Goal: Task Accomplishment & Management: Complete application form

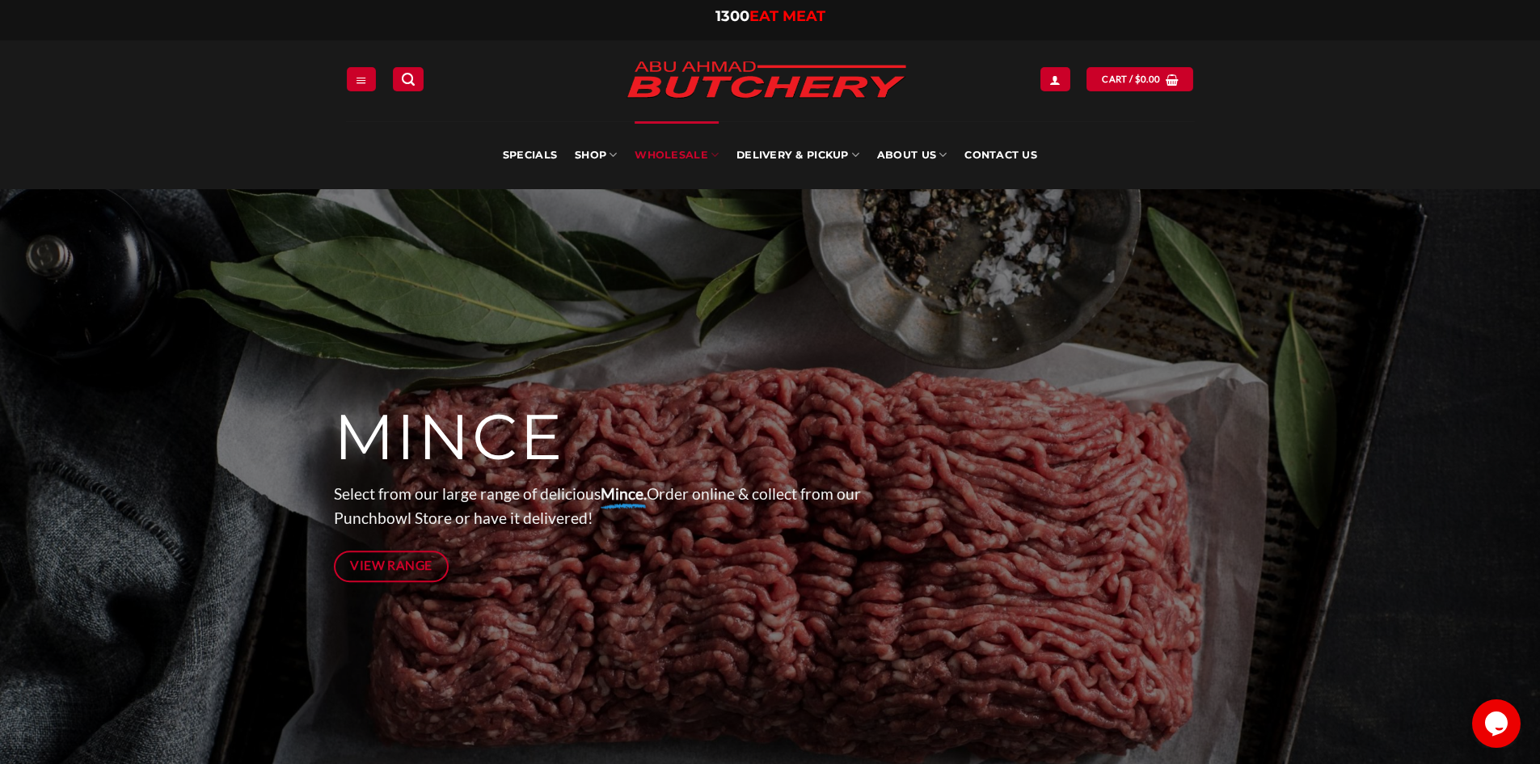
click at [669, 162] on link "Wholesale" at bounding box center [677, 155] width 84 height 68
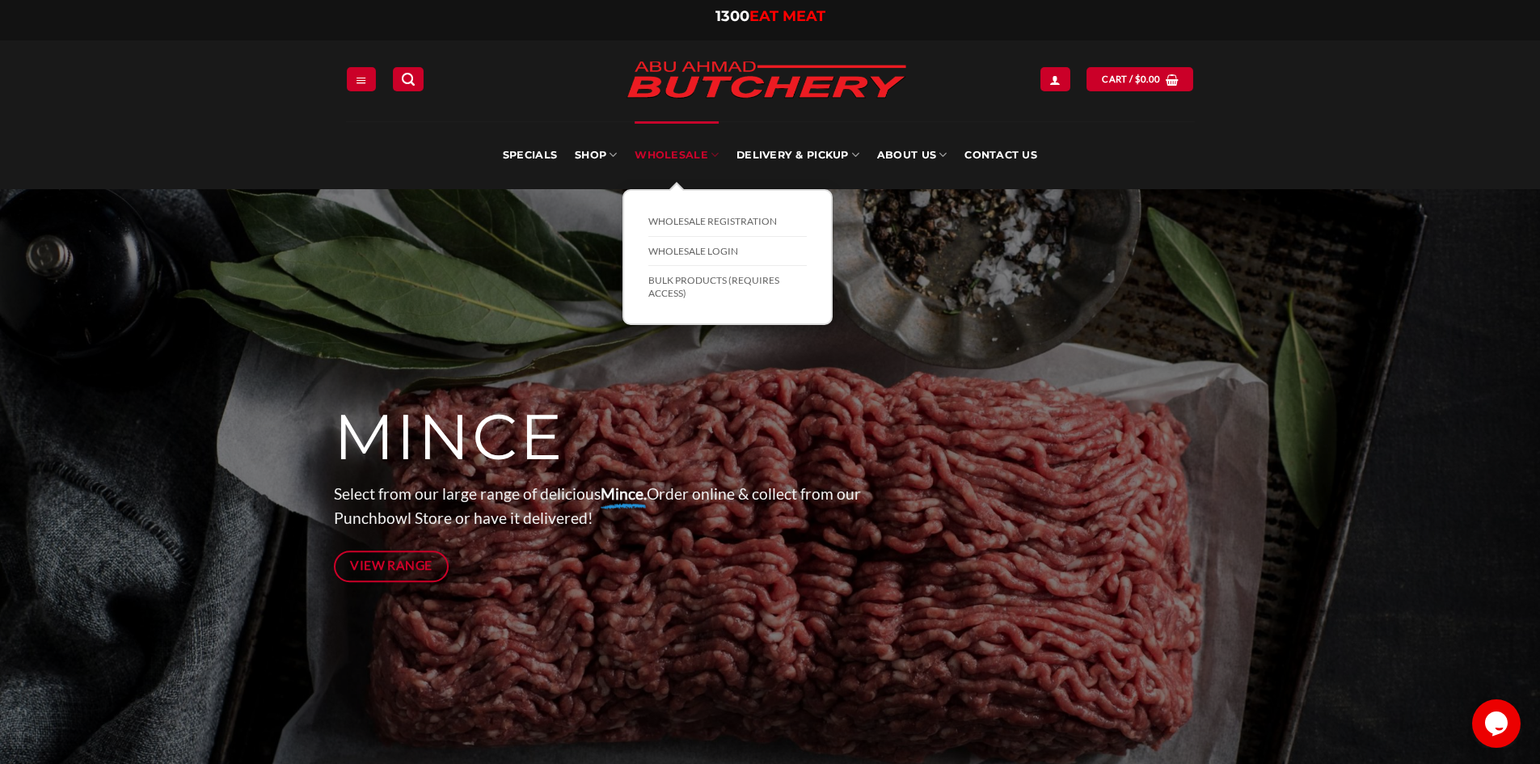
click at [654, 149] on link "Wholesale" at bounding box center [677, 155] width 84 height 68
click at [706, 220] on link "Wholesale Registration" at bounding box center [727, 222] width 158 height 30
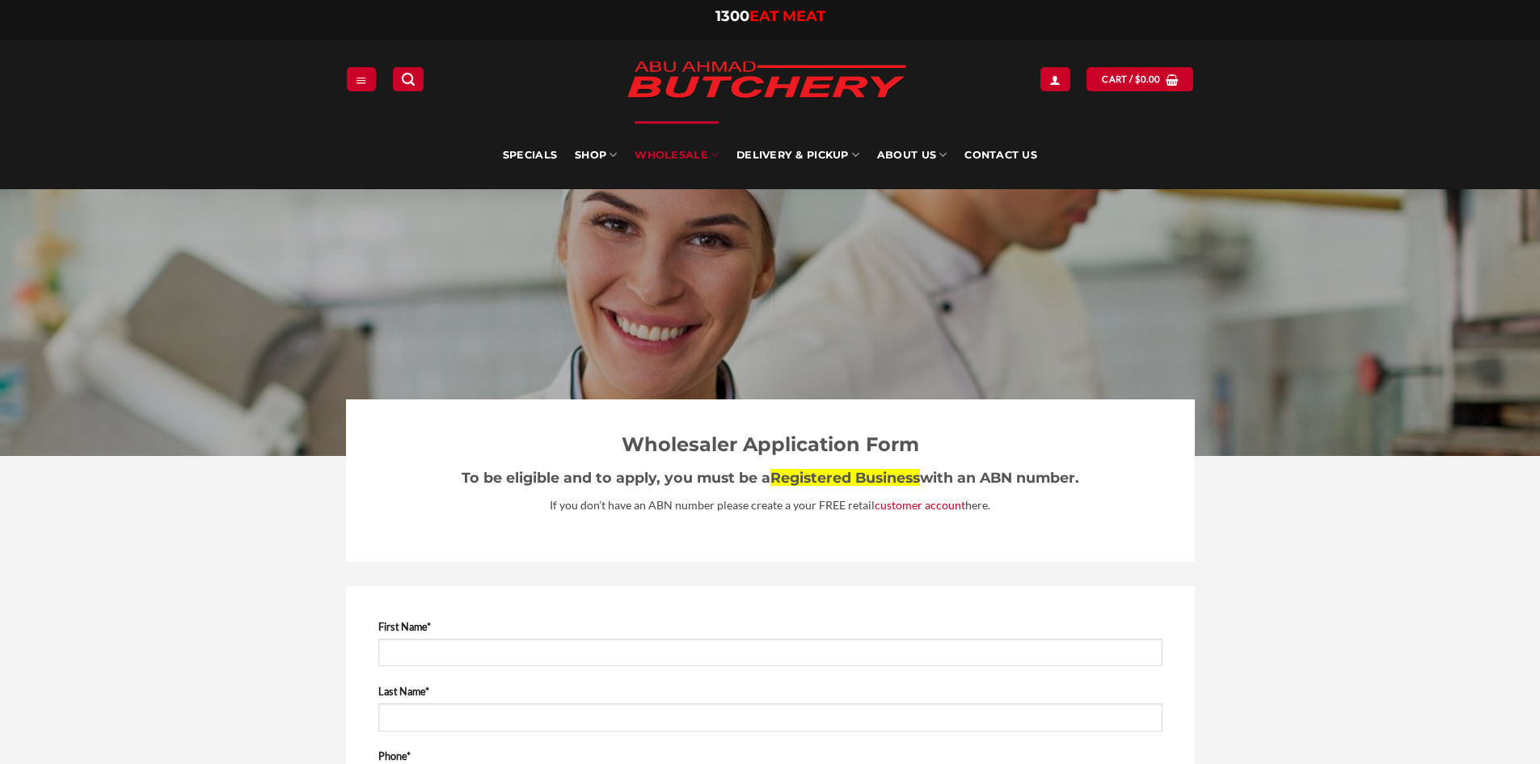
select select "**"
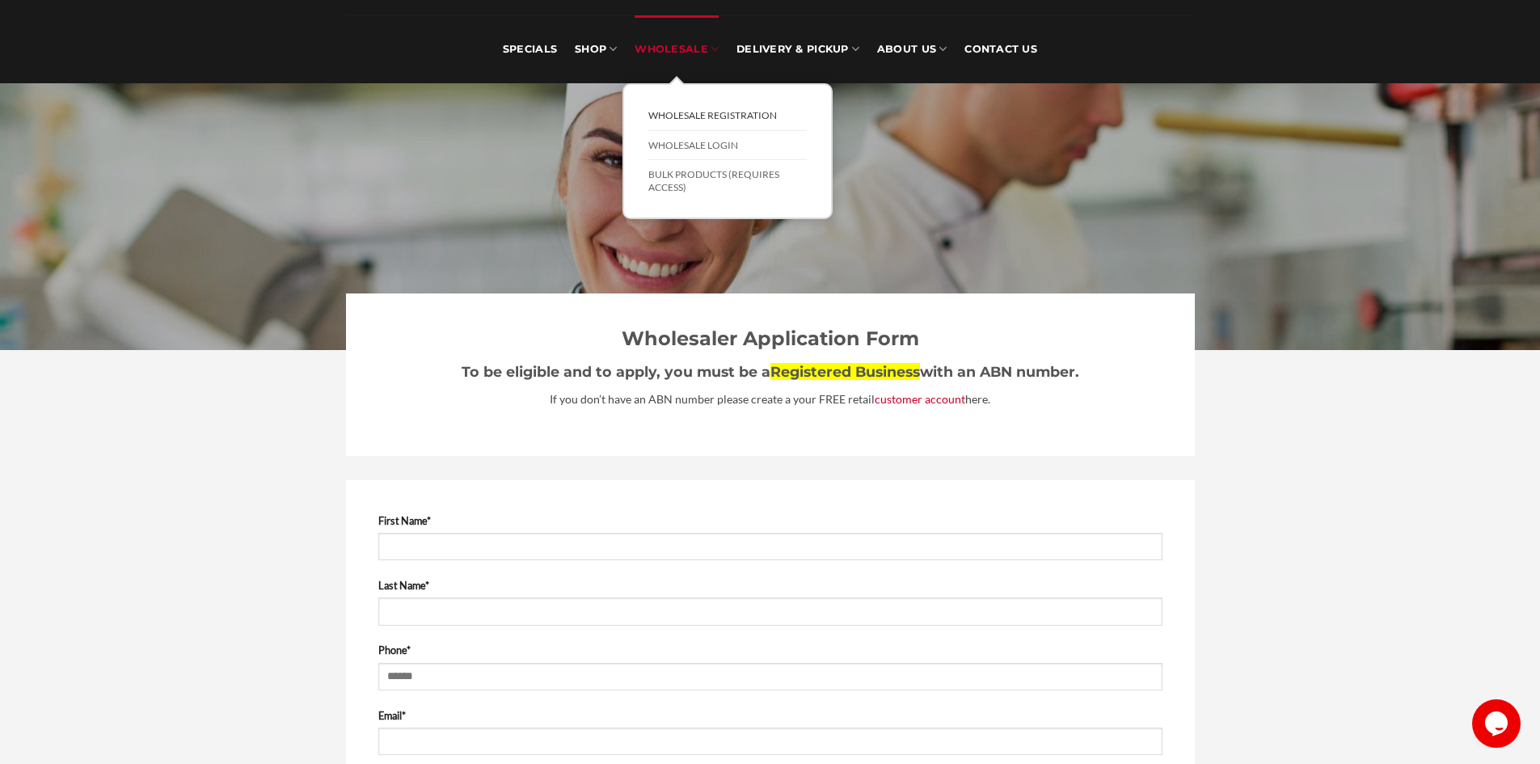
scroll to position [162, 0]
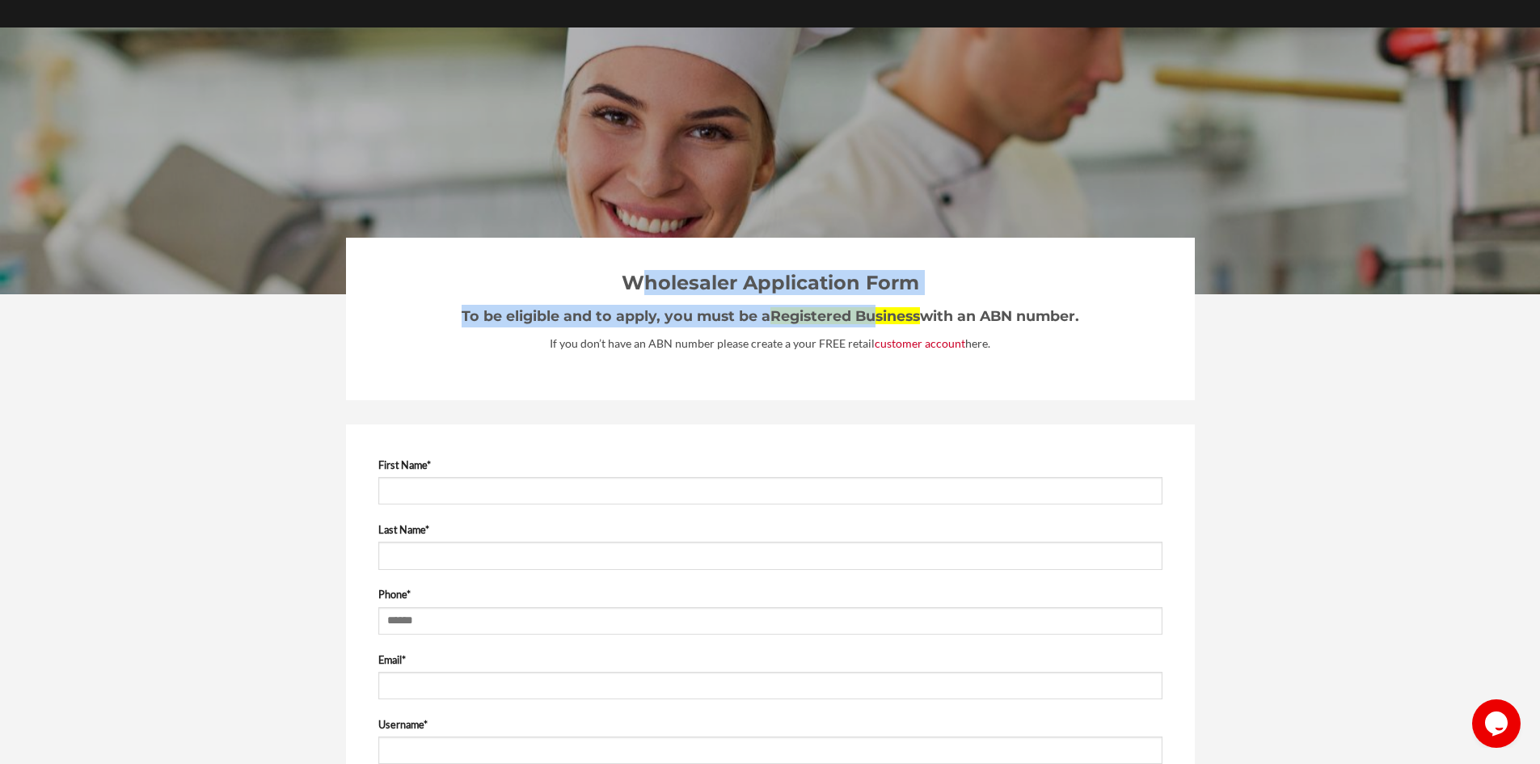
drag, startPoint x: 868, startPoint y: 301, endPoint x: 1187, endPoint y: 303, distance: 318.5
click at [1146, 314] on div "Wholesaler Application Form To be eligible and to apply, you must be a Register…" at bounding box center [770, 319] width 849 height 162
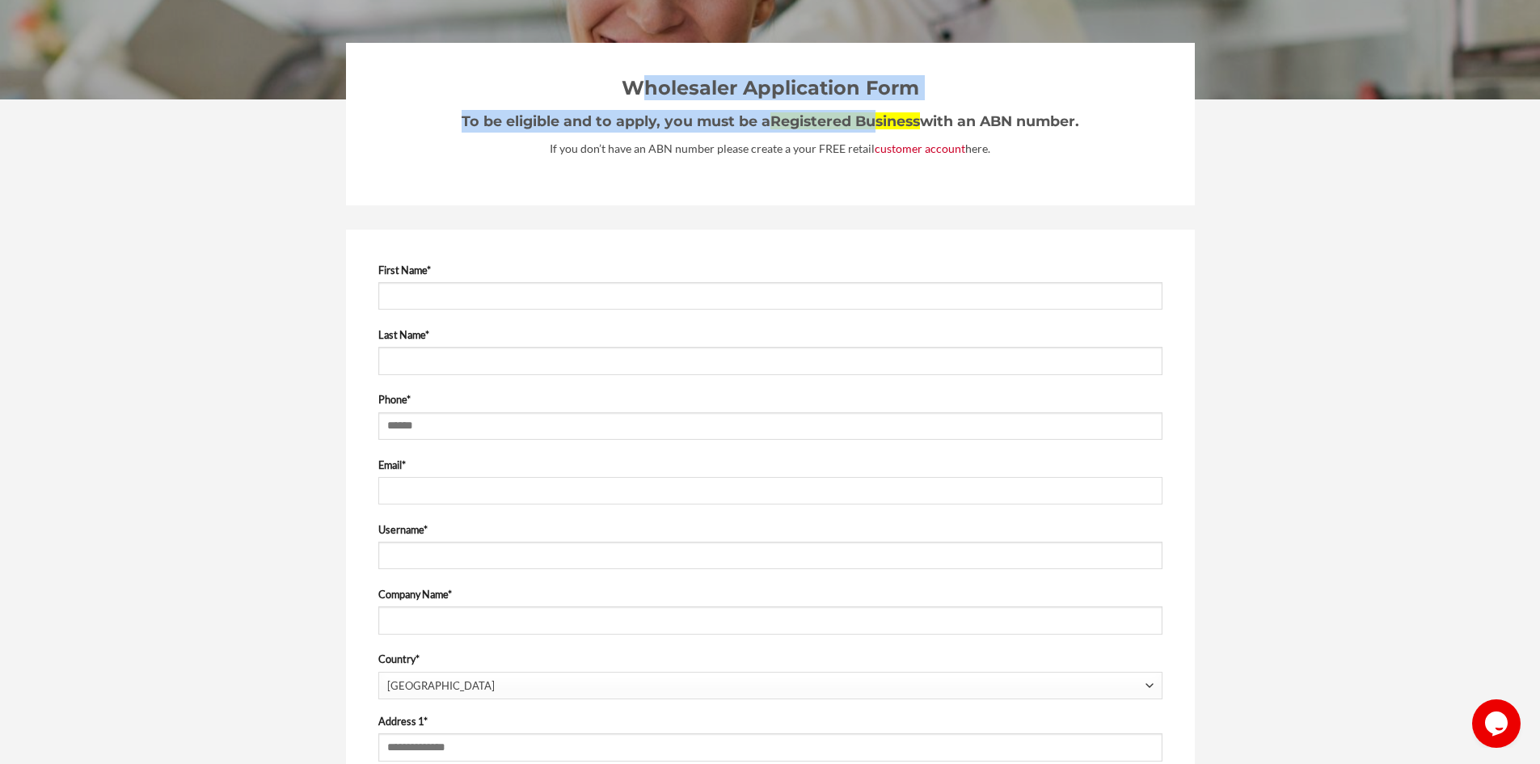
scroll to position [404, 0]
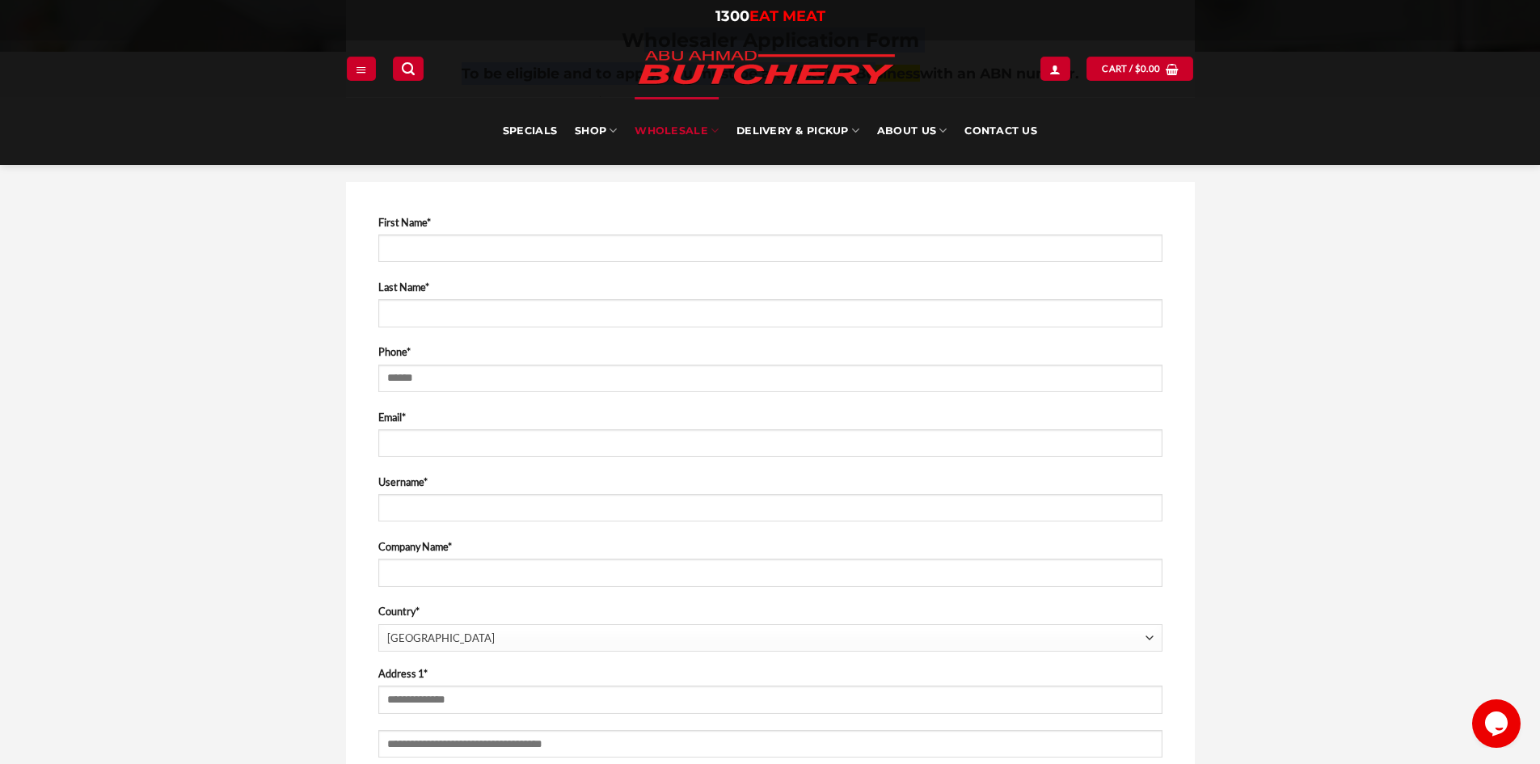
click at [498, 213] on div "**********" at bounding box center [770, 715] width 849 height 1066
click at [453, 234] on input "First Name *" at bounding box center [770, 247] width 784 height 27
click at [420, 308] on input "Last Name *" at bounding box center [770, 312] width 784 height 27
click at [411, 377] on input "Phone *" at bounding box center [770, 378] width 784 height 27
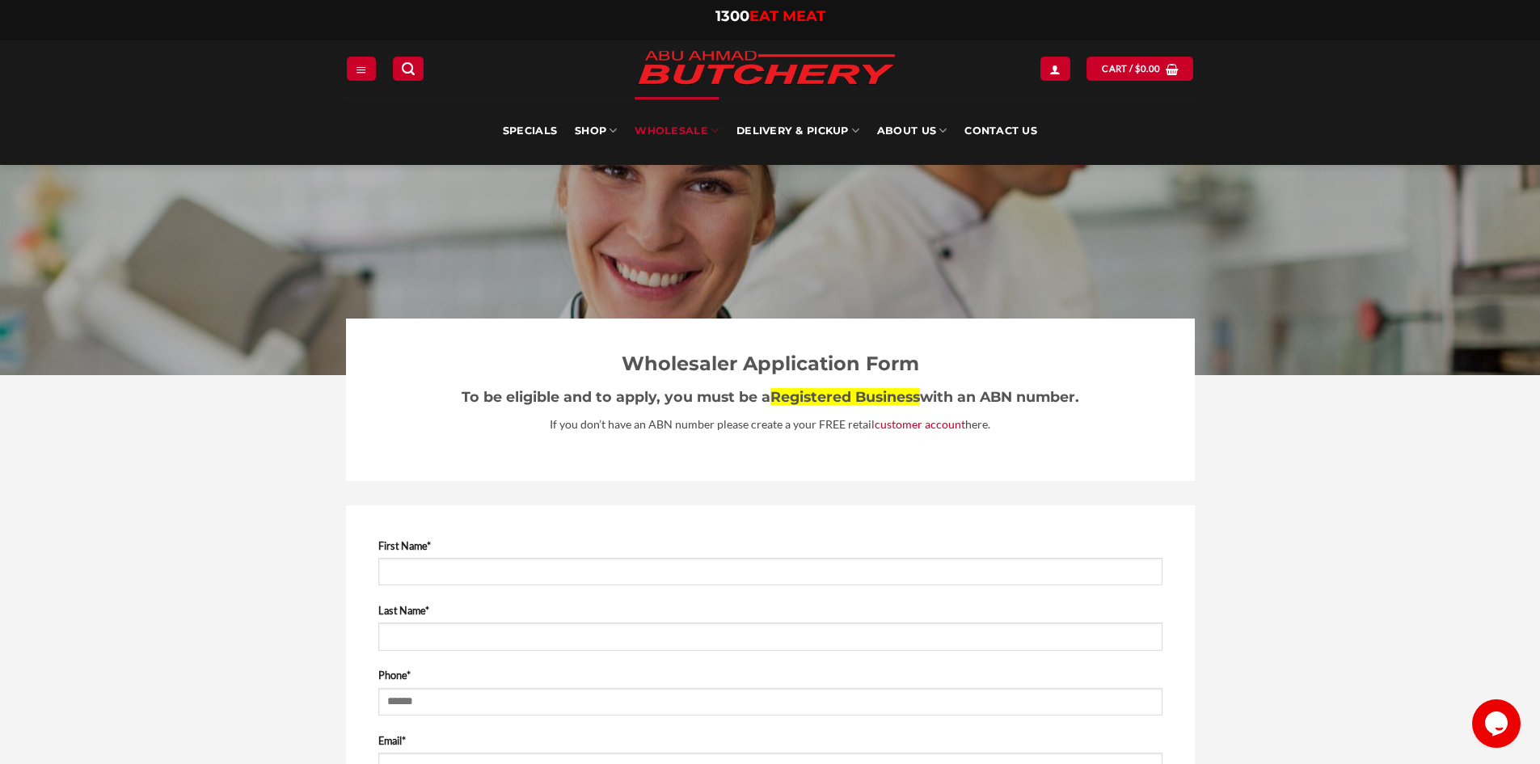
drag, startPoint x: 1105, startPoint y: 15, endPoint x: 1202, endPoint y: 7, distance: 97.3
click at [1202, 7] on div "1300 EAT MEAT 1300 EAT MEAT" at bounding box center [770, 20] width 873 height 26
drag, startPoint x: 1049, startPoint y: 22, endPoint x: 1255, endPoint y: 20, distance: 206.1
click at [1255, 20] on div "1300 EAT MEAT 1300 EAT MEAT" at bounding box center [770, 20] width 1540 height 40
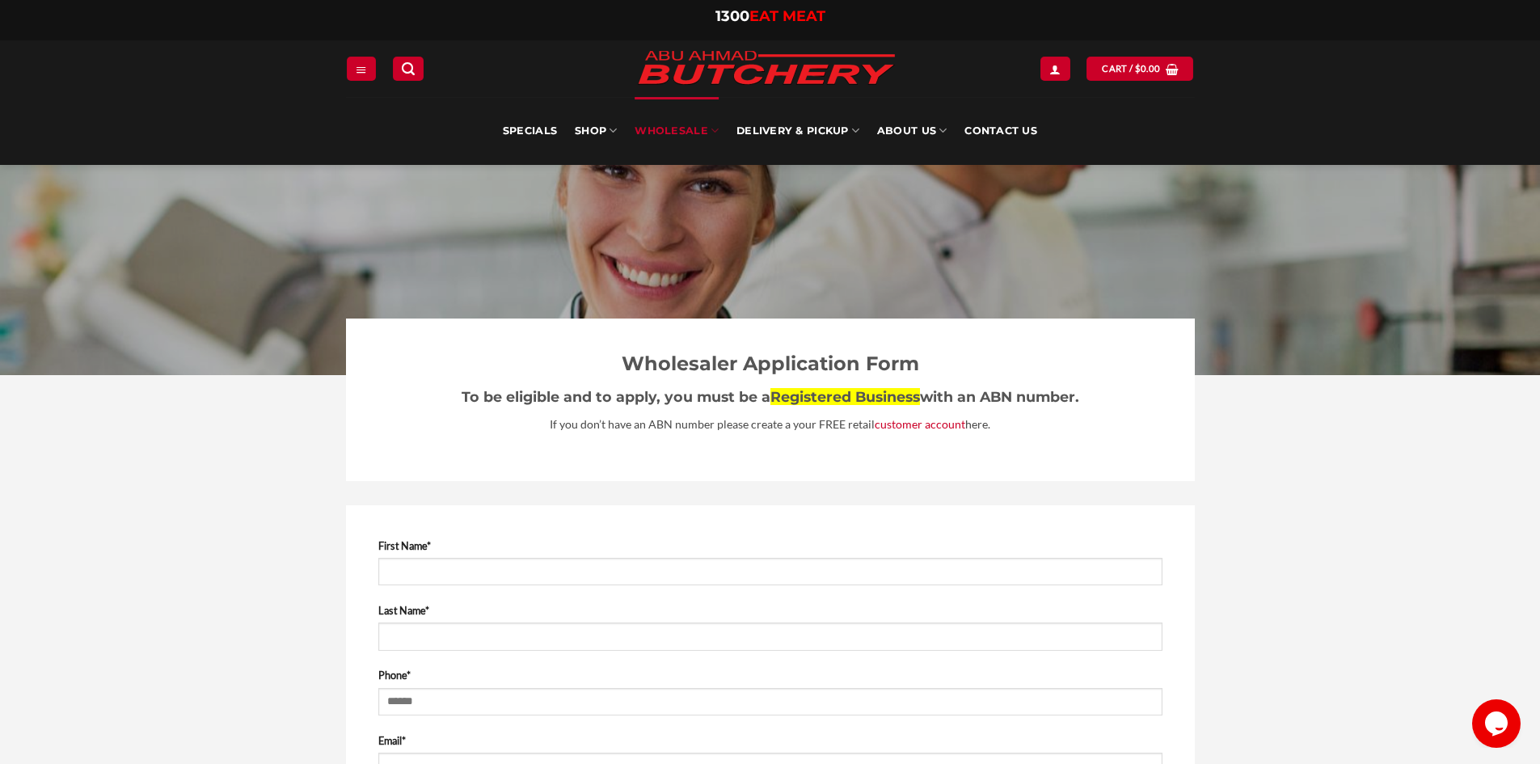
click at [1099, 32] on div "1300 EAT MEAT 1300 EAT MEAT" at bounding box center [770, 20] width 873 height 26
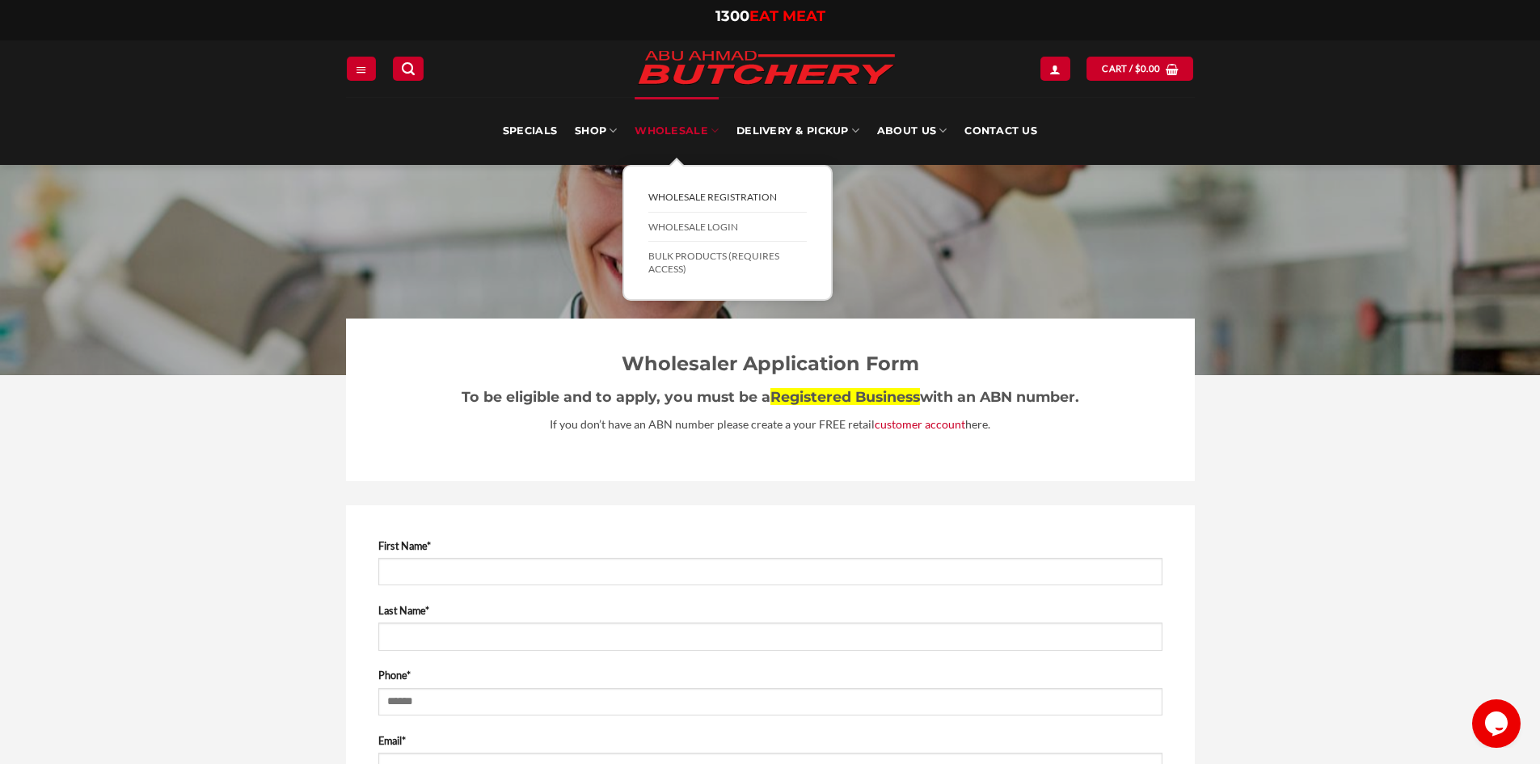
click at [669, 127] on link "Wholesale" at bounding box center [677, 131] width 84 height 68
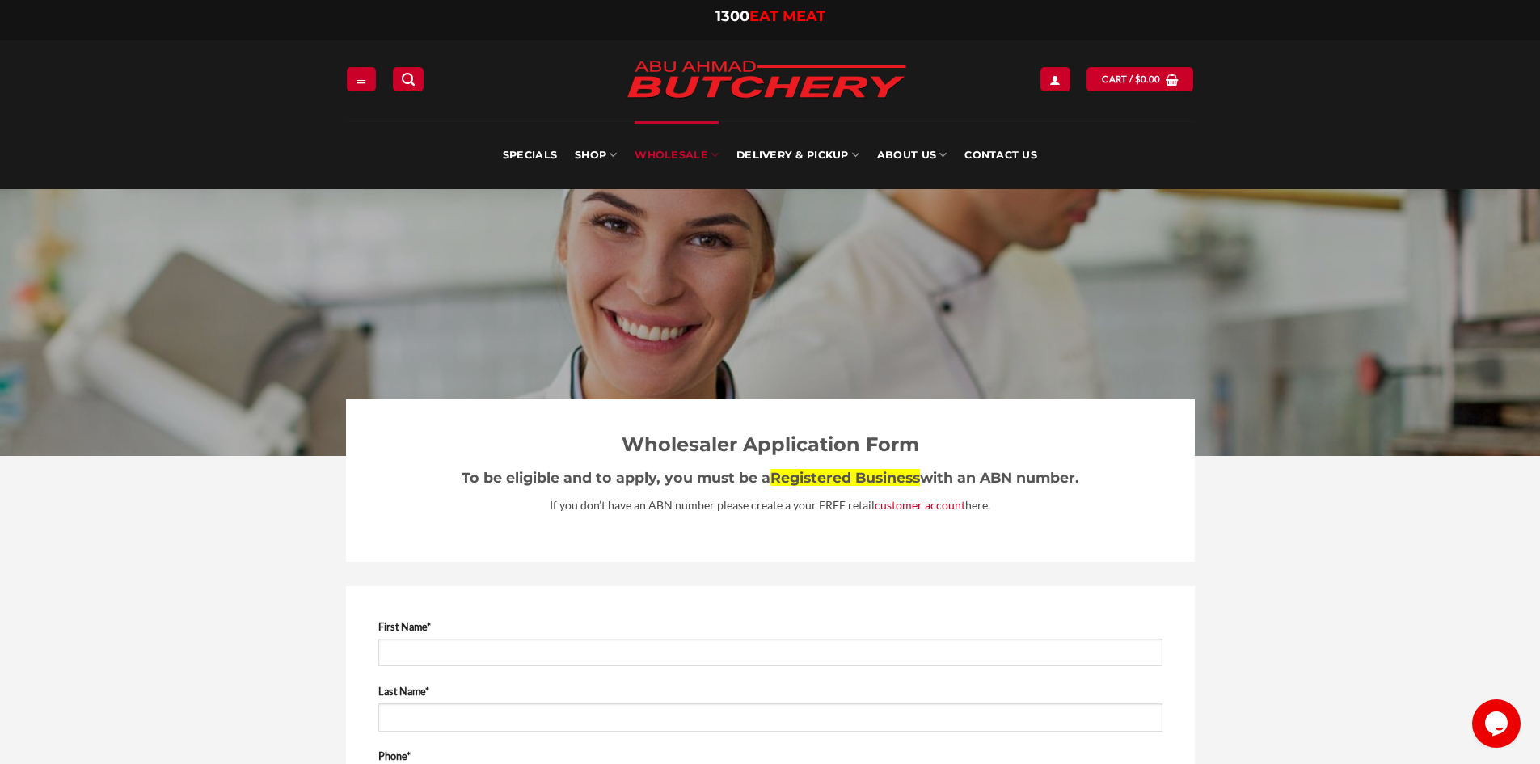
click at [249, 123] on div "Specials SHOP Meats All Meat Selection Mince / Kafta Beef Burgers Gourmet Items…" at bounding box center [770, 155] width 1540 height 68
click at [443, 471] on h3 "To be eligible and to apply, you must be a Registered Business with an ABN numb…" at bounding box center [770, 477] width 784 height 23
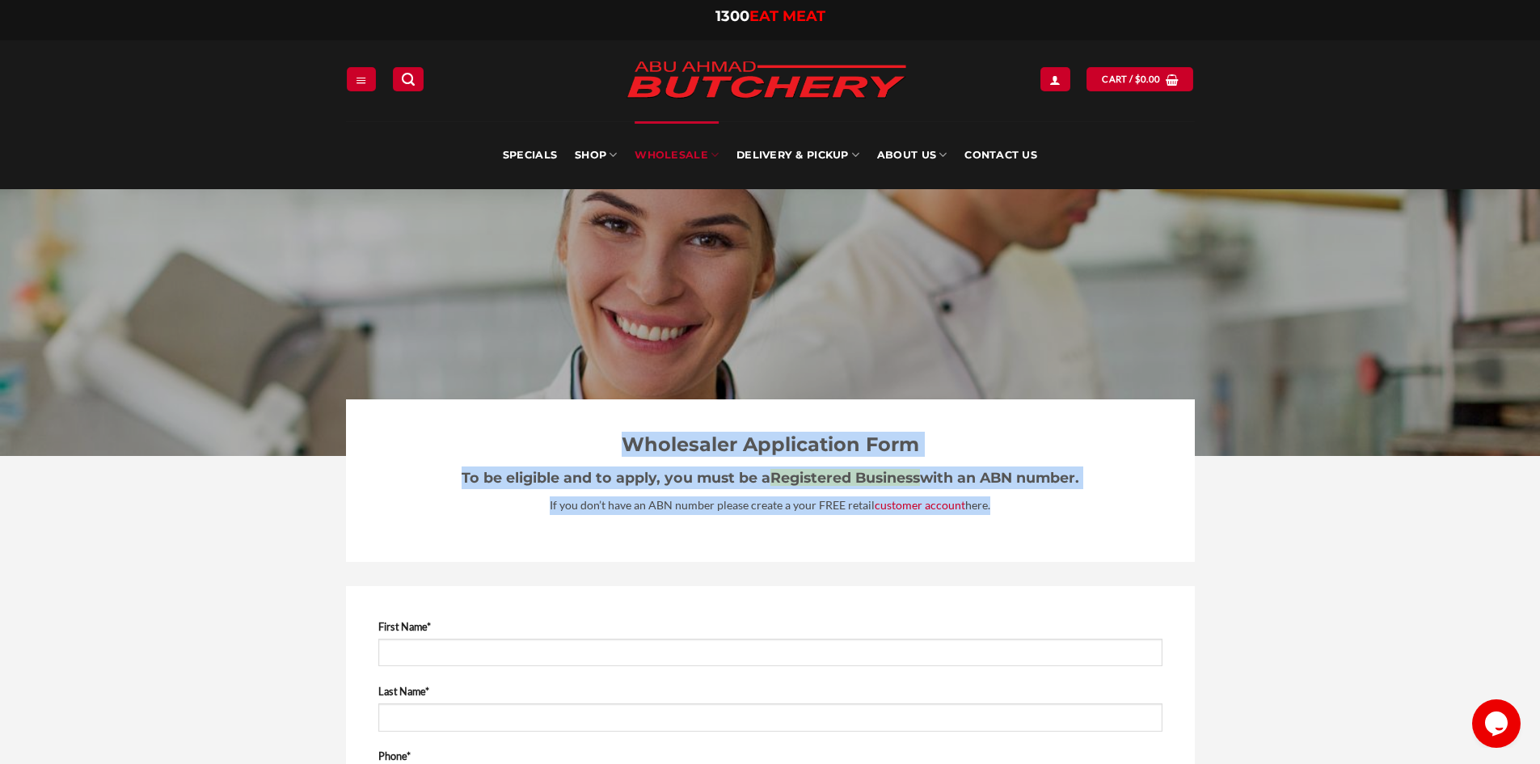
drag, startPoint x: 621, startPoint y: 428, endPoint x: 1046, endPoint y: 501, distance: 431.5
click at [1046, 501] on div "Wholesaler Application Form To be eligible and to apply, you must be a Register…" at bounding box center [770, 480] width 849 height 162
click at [1049, 504] on p "If you don’t have an ABN number please create a your FREE retail customer accou…" at bounding box center [770, 505] width 784 height 19
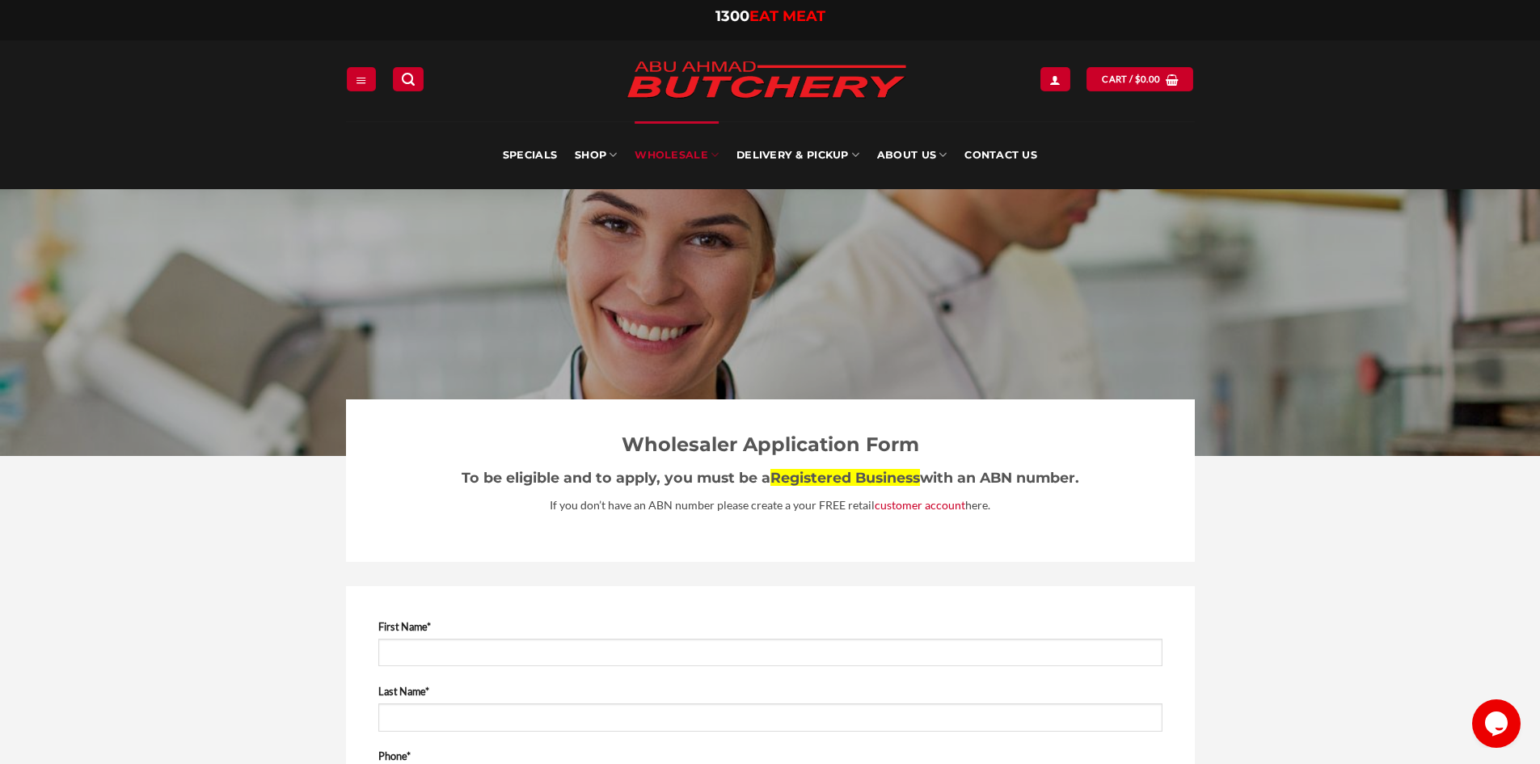
drag, startPoint x: 634, startPoint y: 422, endPoint x: 1098, endPoint y: 474, distance: 467.7
click at [1101, 469] on div "Wholesaler Application Form To be eligible and to apply, you must be a Register…" at bounding box center [770, 480] width 849 height 162
click at [1073, 500] on p "If you don’t have an ABN number please create a your FREE retail customer accou…" at bounding box center [770, 505] width 784 height 19
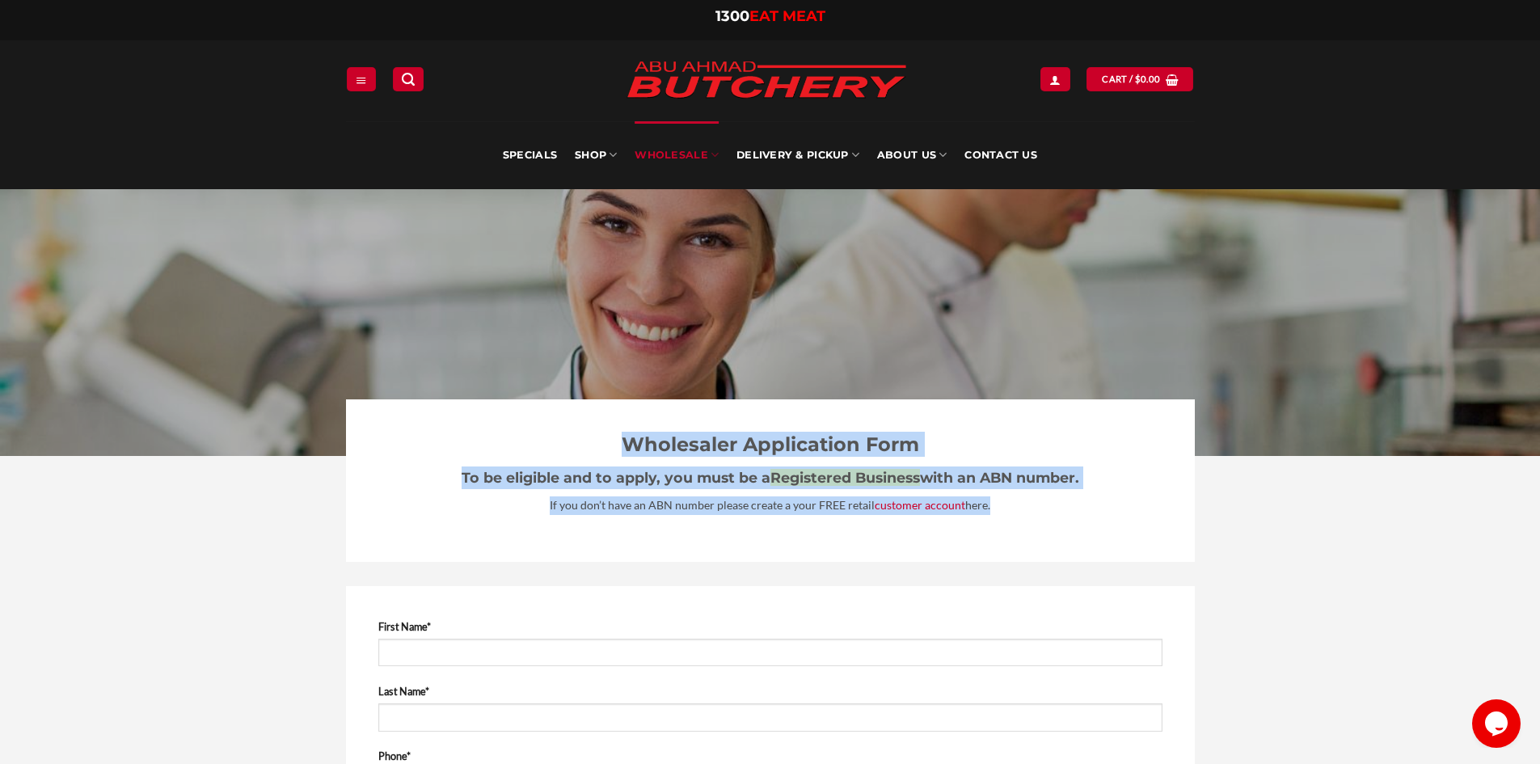
drag, startPoint x: 1060, startPoint y: 519, endPoint x: 628, endPoint y: 416, distance: 444.5
click at [628, 416] on div "Wholesaler Application Form To be eligible and to apply, you must be a Register…" at bounding box center [770, 480] width 849 height 162
click at [729, 553] on div "Wholesaler Application Form To be eligible and to apply, you must be a Register…" at bounding box center [770, 480] width 849 height 162
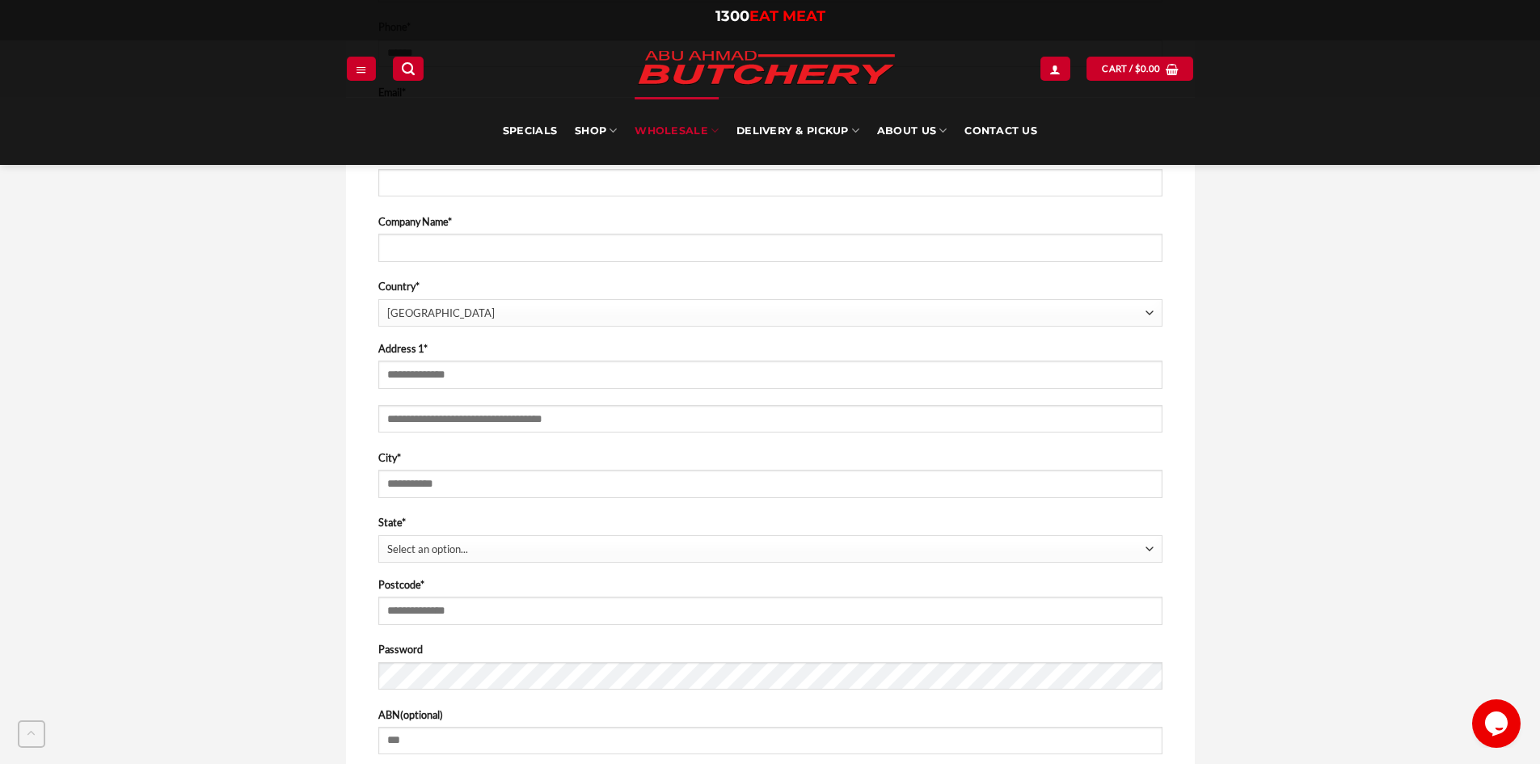
scroll to position [808, 0]
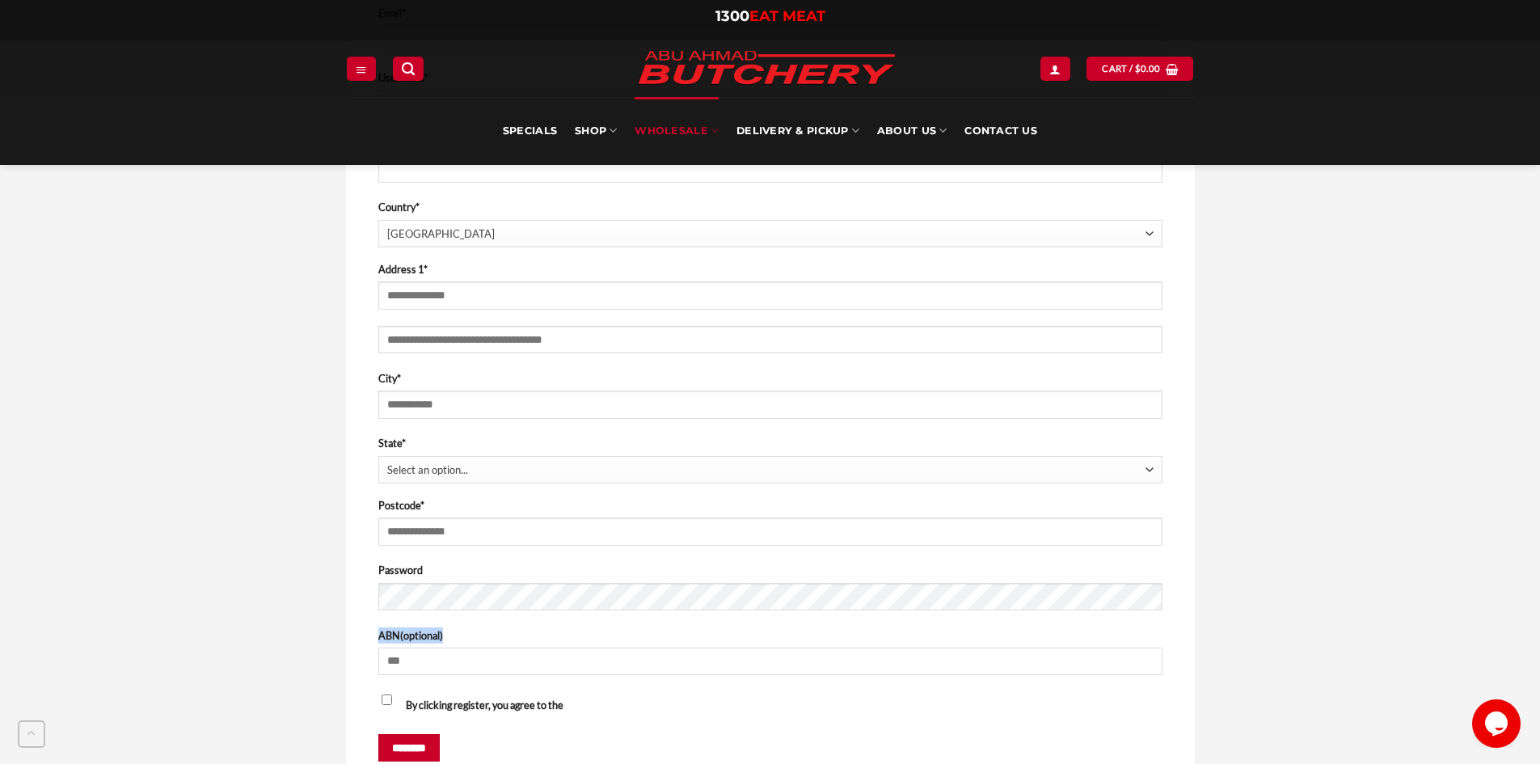
drag, startPoint x: 372, startPoint y: 632, endPoint x: 483, endPoint y: 659, distance: 114.7
click at [503, 647] on div "**********" at bounding box center [770, 311] width 849 height 1066
click at [459, 663] on input "ABN (optional)" at bounding box center [770, 660] width 784 height 27
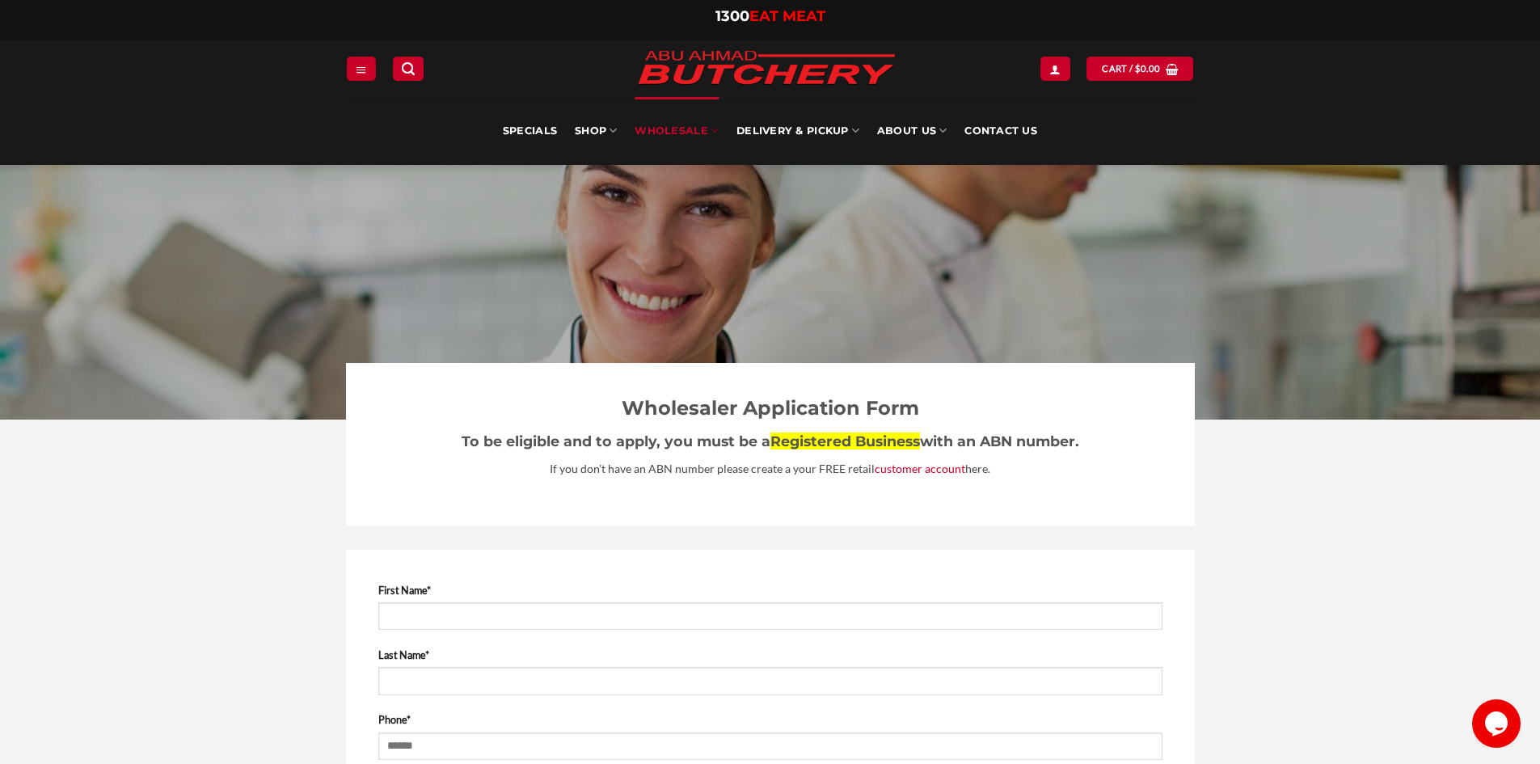
scroll to position [0, 0]
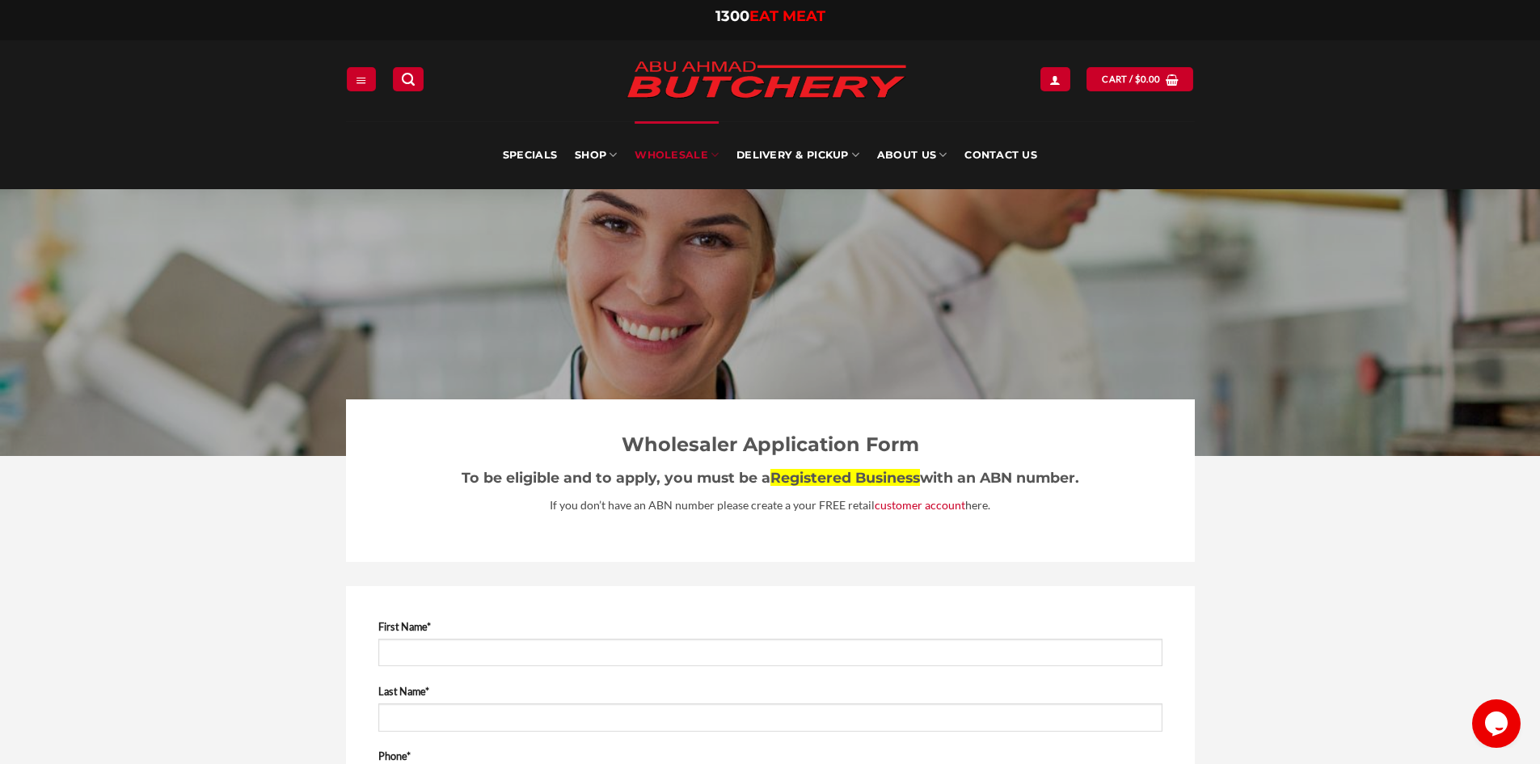
drag, startPoint x: 803, startPoint y: 469, endPoint x: 1166, endPoint y: 476, distance: 363.0
click at [1166, 476] on div "Wholesaler Application Form To be eligible and to apply, you must be a Register…" at bounding box center [770, 480] width 849 height 162
click at [1078, 523] on div "Wholesaler Application Form To be eligible and to apply, you must be a Register…" at bounding box center [770, 480] width 849 height 162
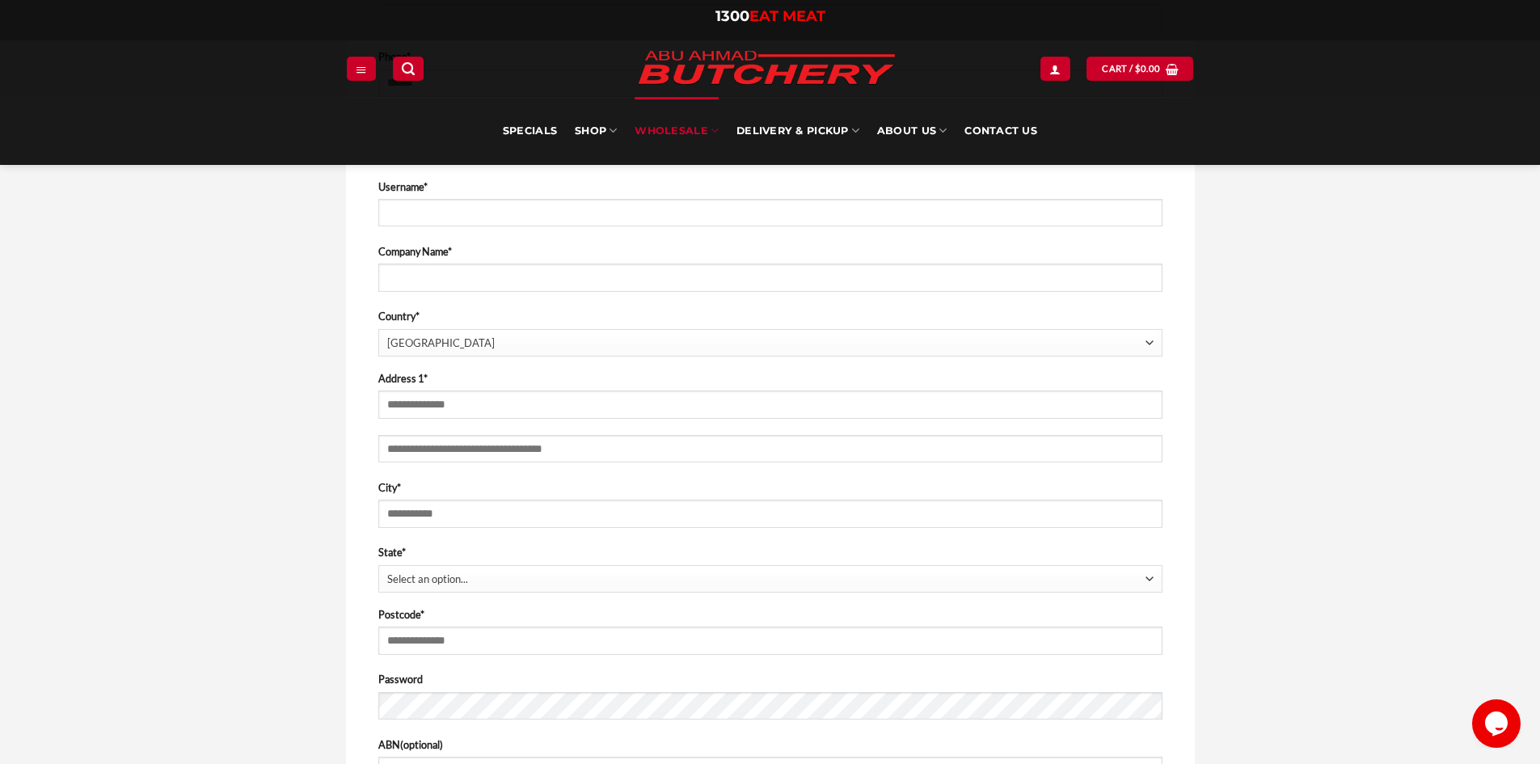
scroll to position [889, 0]
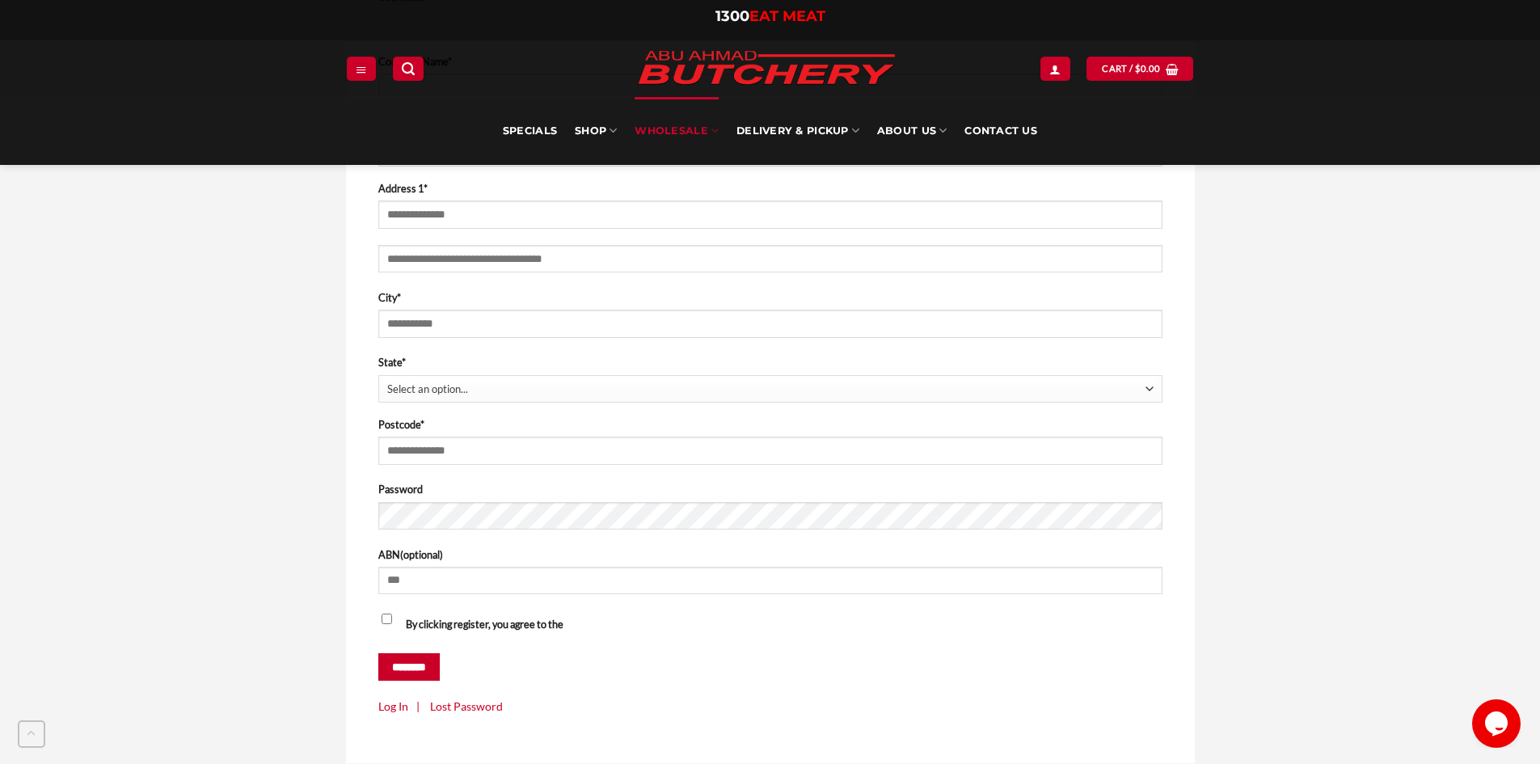
drag, startPoint x: 369, startPoint y: 541, endPoint x: 647, endPoint y: 541, distance: 278.9
click at [624, 540] on div "**********" at bounding box center [770, 230] width 849 height 1066
click at [463, 541] on form "**********" at bounding box center [770, 222] width 784 height 987
drag, startPoint x: 398, startPoint y: 548, endPoint x: 561, endPoint y: 568, distance: 164.5
click at [557, 555] on label "ABN (optional)" at bounding box center [770, 554] width 784 height 16
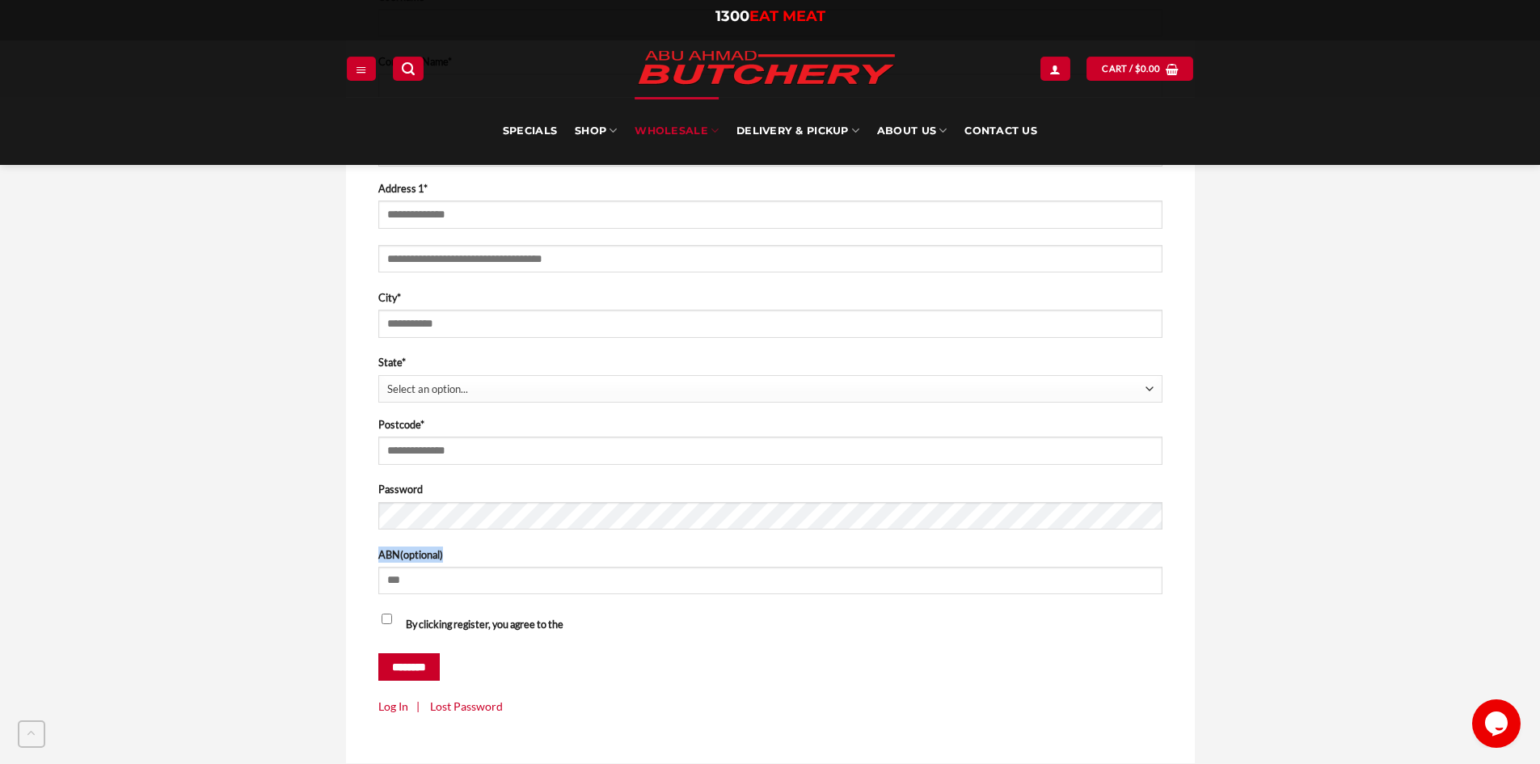
click at [483, 561] on label "ABN (optional)" at bounding box center [770, 554] width 784 height 16
click at [483, 567] on input "ABN (optional)" at bounding box center [770, 580] width 784 height 27
drag, startPoint x: 467, startPoint y: 561, endPoint x: 348, endPoint y: 555, distance: 119.8
click at [344, 556] on div "**********" at bounding box center [770, 242] width 873 height 1090
click at [399, 555] on label "ABN (optional)" at bounding box center [770, 554] width 784 height 16
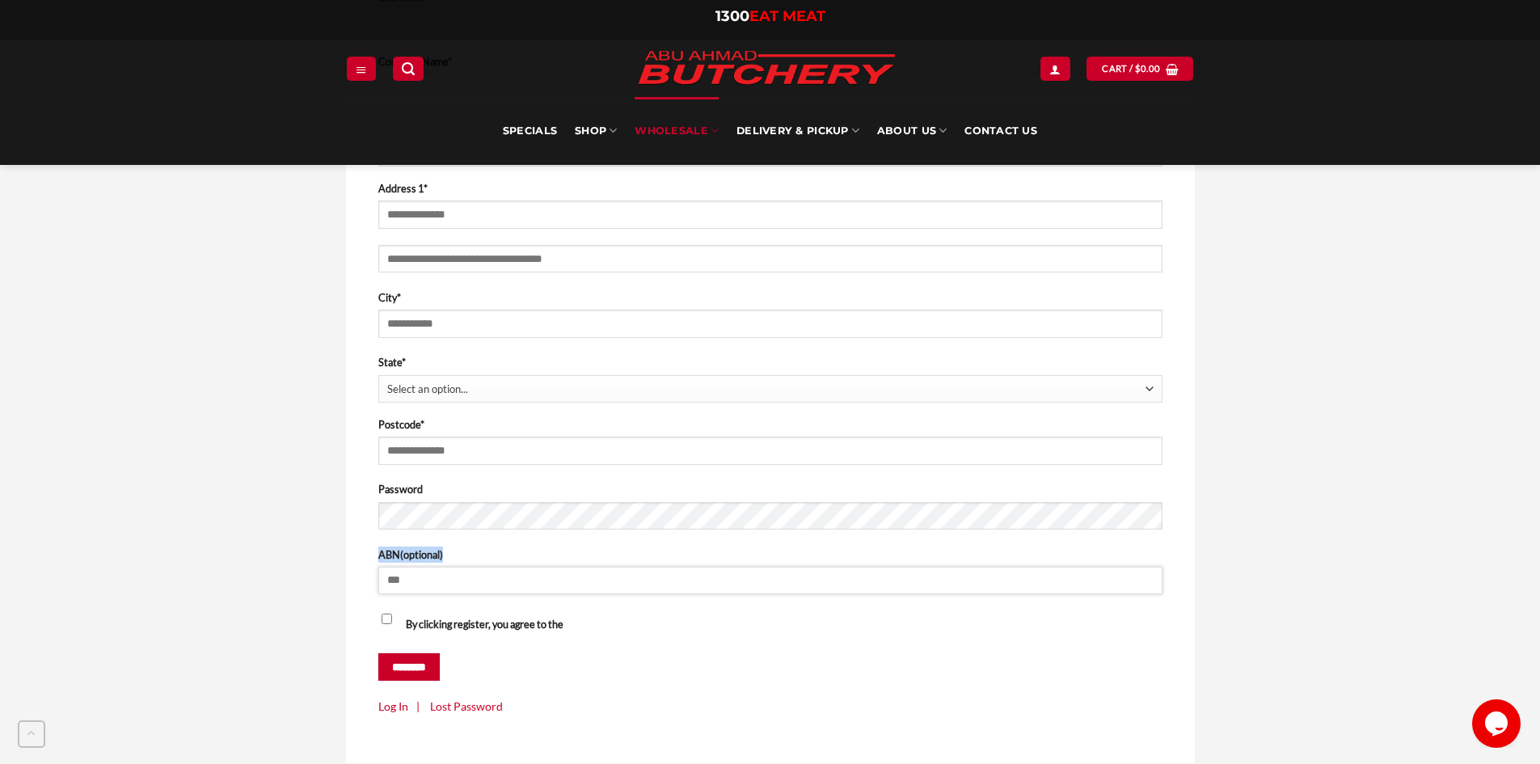
click at [399, 567] on input "ABN (optional)" at bounding box center [770, 580] width 784 height 27
drag, startPoint x: 379, startPoint y: 556, endPoint x: 467, endPoint y: 542, distance: 89.3
click at [462, 545] on form "**********" at bounding box center [770, 222] width 784 height 987
